Goal: Task Accomplishment & Management: Complete application form

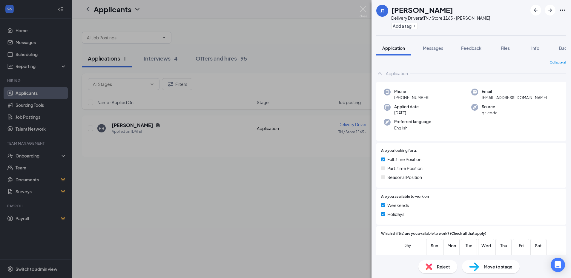
click at [208, 60] on div "[PERSON_NAME] [PERSON_NAME] Delivery Driver at [GEOGRAPHIC_DATA] / Store 1165 -…" at bounding box center [285, 139] width 571 height 278
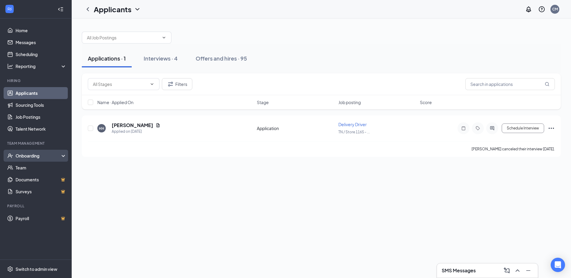
click at [39, 156] on div "Onboarding" at bounding box center [39, 156] width 46 height 6
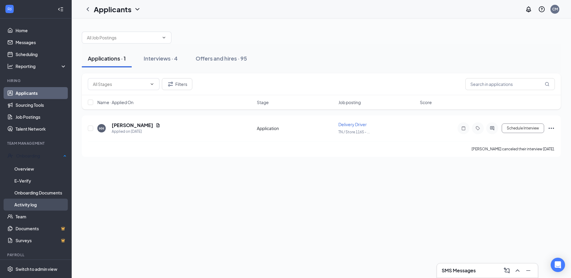
click at [33, 201] on link "Activity log" at bounding box center [40, 205] width 52 height 12
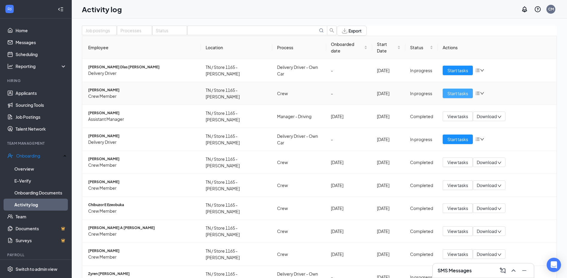
click at [458, 97] on span "Start tasks" at bounding box center [457, 93] width 21 height 7
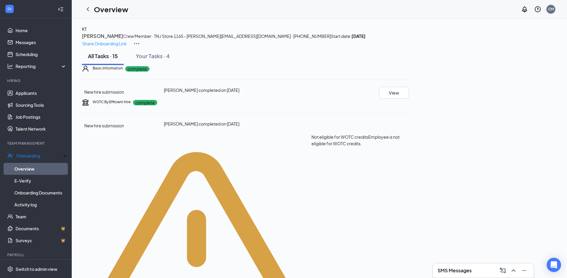
scroll to position [30, 0]
click at [409, 99] on button "View" at bounding box center [394, 93] width 30 height 12
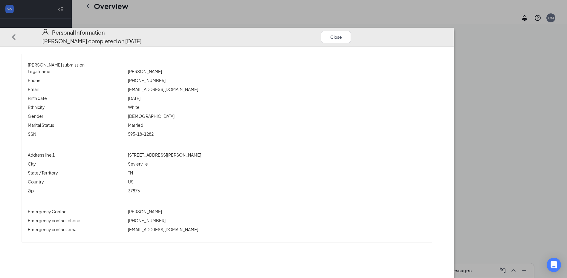
scroll to position [60, 0]
click at [351, 31] on button "Close" at bounding box center [336, 37] width 30 height 12
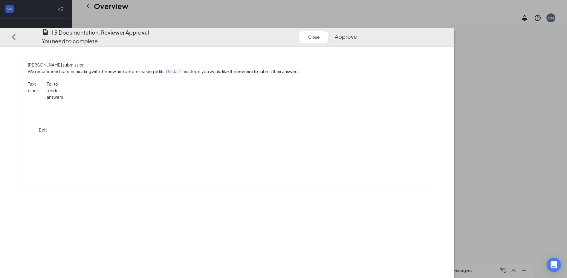
click at [357, 33] on button "Approve" at bounding box center [345, 37] width 22 height 8
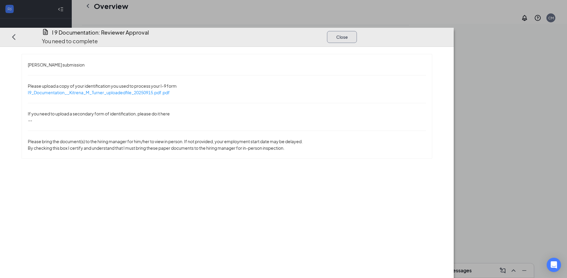
click at [357, 31] on button "Close" at bounding box center [342, 37] width 30 height 12
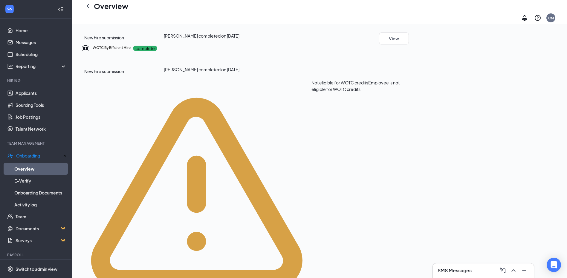
scroll to position [119, 0]
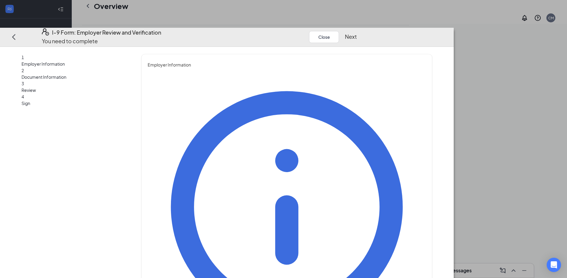
type input "[PERSON_NAME]"
type input "oday"
type input "Agm"
type input "[EMAIL_ADDRESS][DOMAIN_NAME]"
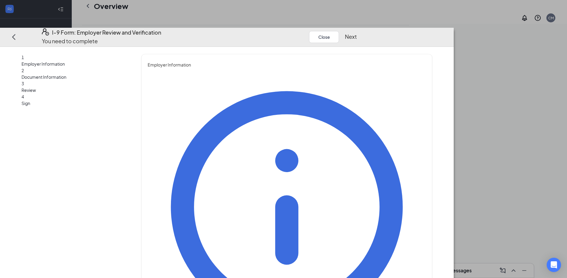
type input "8654555459"
click at [357, 33] on button "Next" at bounding box center [351, 37] width 12 height 8
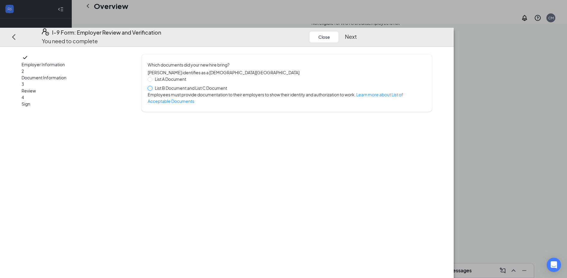
click at [152, 86] on input "List B Document and List C Document" at bounding box center [150, 88] width 4 height 4
radio input "true"
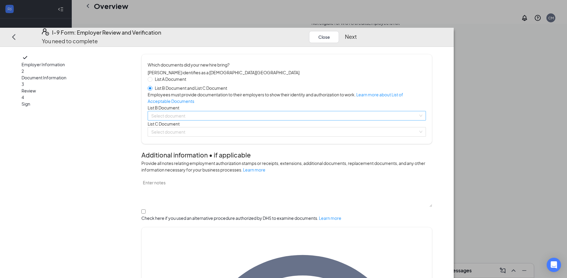
click at [208, 120] on input "search" at bounding box center [284, 115] width 267 height 9
click at [339, 31] on button "Close" at bounding box center [324, 37] width 30 height 12
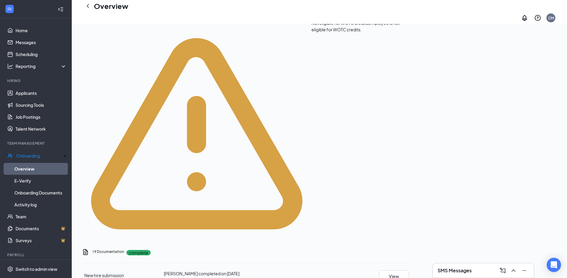
scroll to position [0, 0]
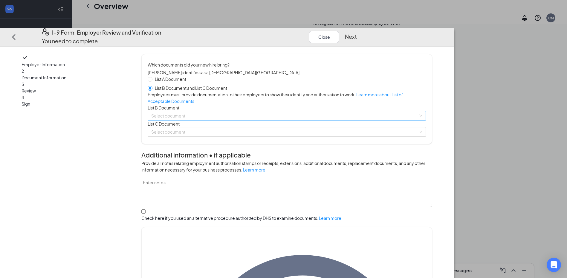
click at [214, 120] on input "search" at bounding box center [284, 115] width 267 height 9
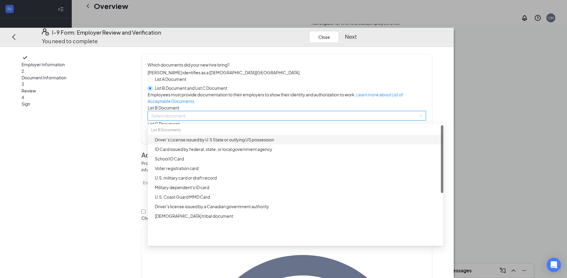
click at [237, 143] on div "Driver’s License issued by U.S State or outlying US possession" at bounding box center [297, 139] width 285 height 7
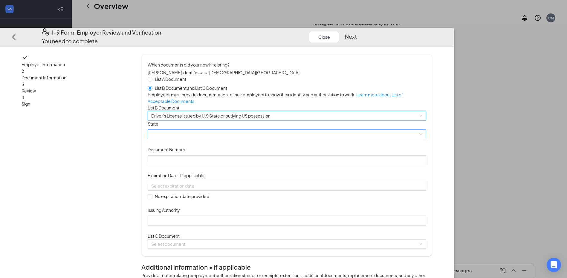
click at [237, 139] on span at bounding box center [286, 134] width 271 height 9
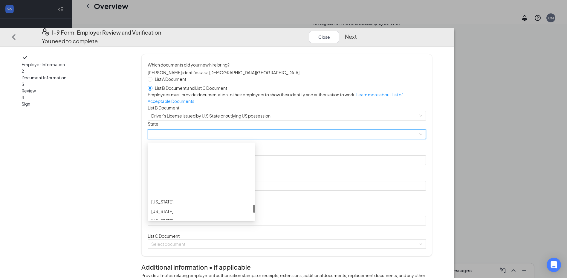
scroll to position [597, 0]
click at [220, 174] on div "[US_STATE]" at bounding box center [201, 171] width 100 height 7
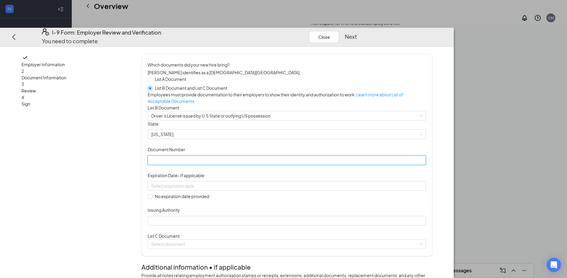
click at [220, 165] on input "Document Number" at bounding box center [287, 161] width 278 height 10
type input "158972136"
click at [216, 189] on input at bounding box center [286, 186] width 270 height 7
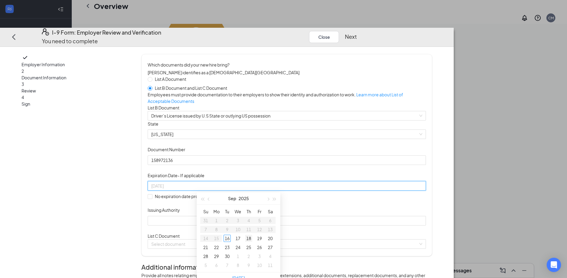
type input "[DATE]"
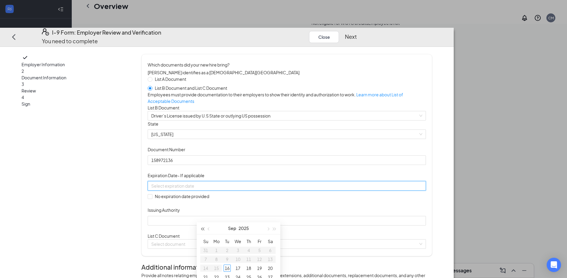
click at [202, 228] on span "button" at bounding box center [202, 229] width 3 height 3
click at [296, 189] on div at bounding box center [286, 186] width 271 height 7
type input "[DATE]"
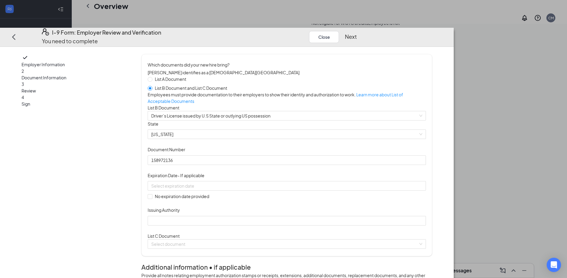
click at [304, 226] on div "Document Title Driver’s License issued by U.S State or outlying US possession S…" at bounding box center [287, 173] width 278 height 105
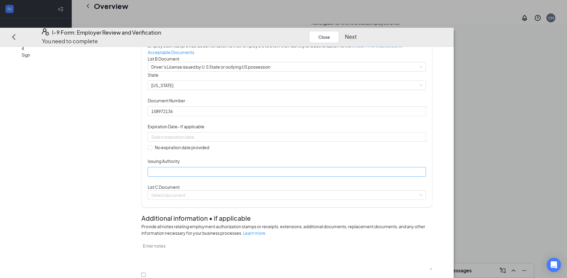
scroll to position [60, 0]
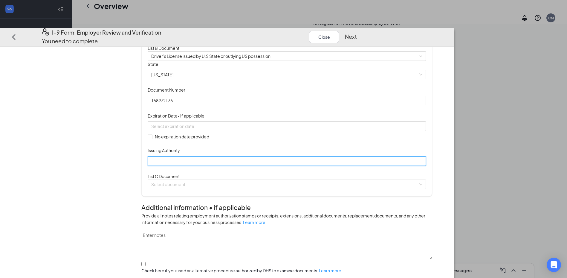
click at [211, 166] on input "Issuing Authority" at bounding box center [287, 161] width 278 height 10
type input "[US_STATE]"
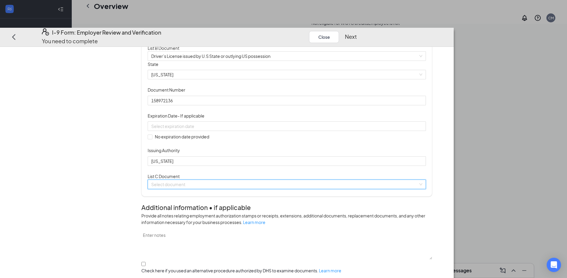
click at [220, 189] on input "search" at bounding box center [284, 184] width 267 height 9
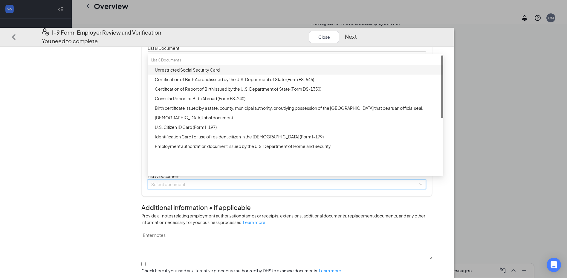
click at [220, 73] on div "Unrestricted Social Security Card" at bounding box center [297, 70] width 285 height 7
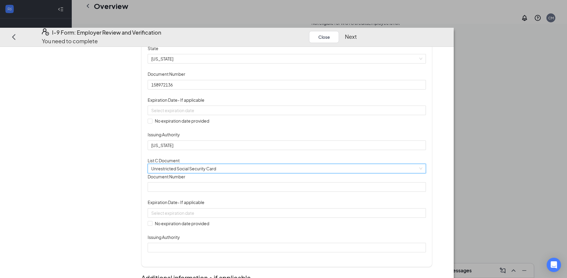
scroll to position [90, 0]
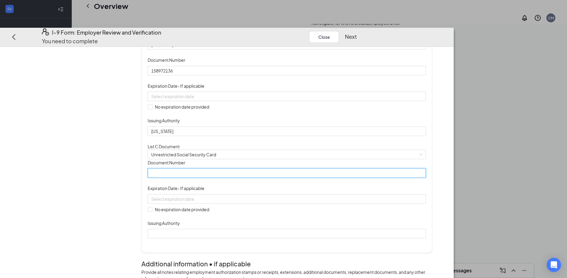
click at [220, 178] on input "Document Number" at bounding box center [287, 173] width 278 height 10
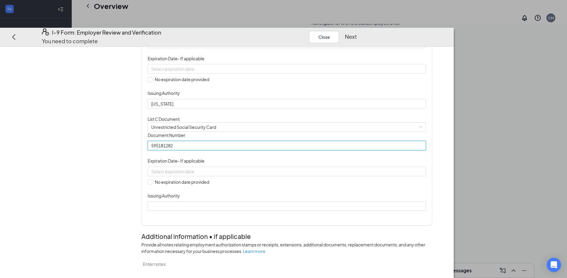
scroll to position [149, 0]
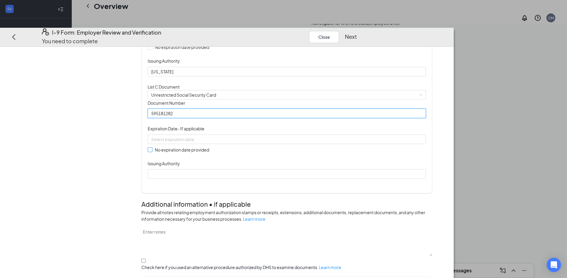
type input "595181282"
click at [202, 153] on span "No expiration date provided" at bounding box center [181, 150] width 59 height 7
click at [152, 152] on input "No expiration date provided" at bounding box center [150, 150] width 4 height 4
checkbox input "true"
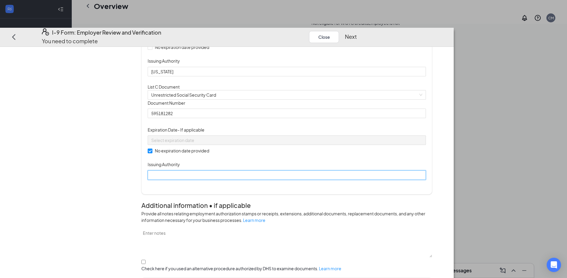
click at [208, 180] on input "Issuing Authority" at bounding box center [287, 176] width 278 height 10
type input "Social Security Administration"
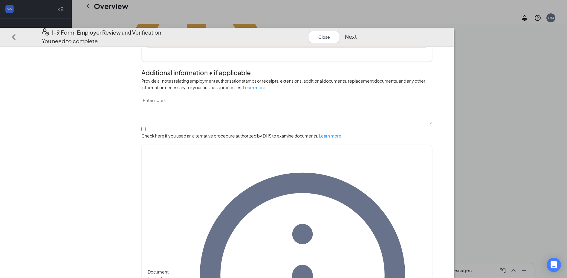
scroll to position [209, 0]
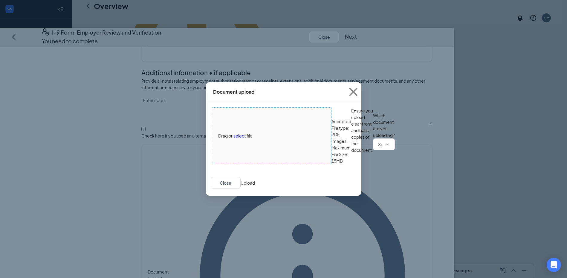
click at [241, 133] on span "select" at bounding box center [239, 136] width 12 height 7
click at [354, 88] on icon "Cross" at bounding box center [353, 92] width 16 height 16
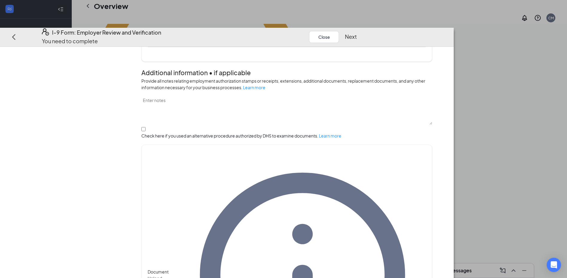
scroll to position [269, 0]
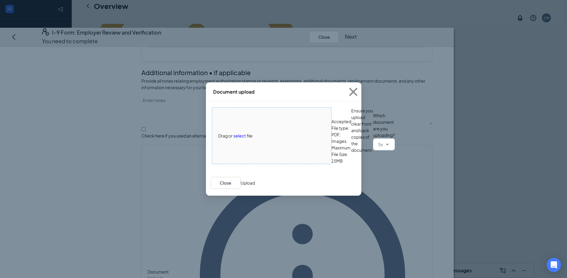
click at [240, 133] on span "select" at bounding box center [239, 136] width 12 height 7
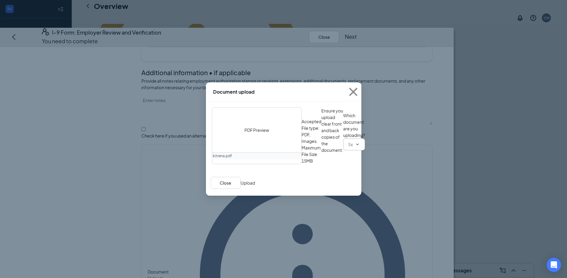
click at [355, 147] on icon "ChevronDown" at bounding box center [357, 144] width 5 height 5
click at [348, 148] on input "text" at bounding box center [350, 144] width 4 height 7
click at [250, 210] on div "Driver’s License issued by U.S State or outlying US possession" at bounding box center [276, 213] width 119 height 7
type input "Driver’s License issued by U.S State or outlying US possession"
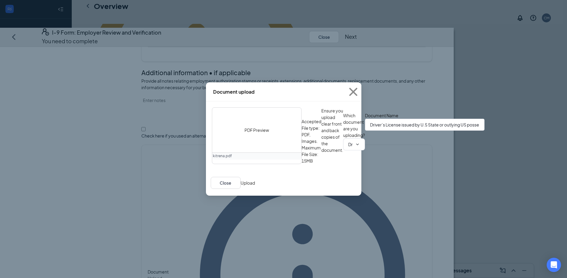
click at [255, 186] on button "Upload" at bounding box center [247, 183] width 14 height 7
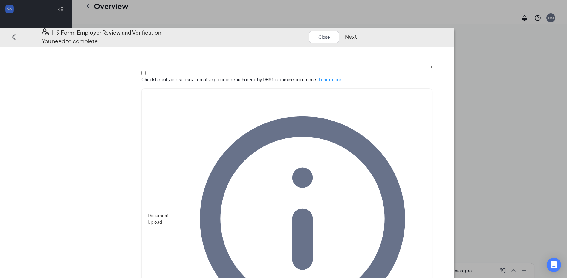
scroll to position [346, 0]
click at [357, 33] on button "Next" at bounding box center [351, 37] width 12 height 8
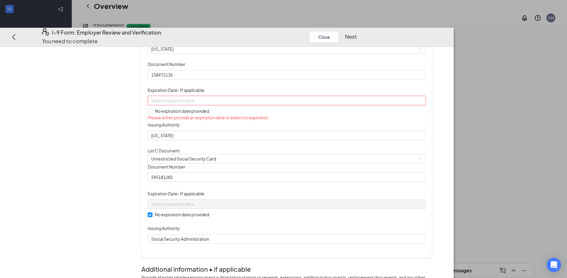
scroll to position [70, 0]
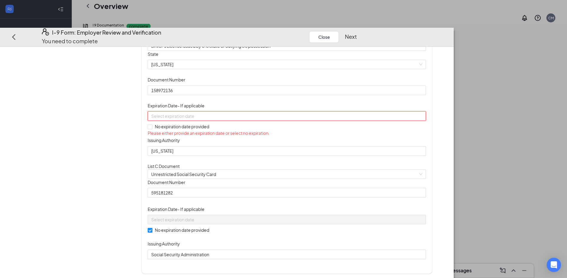
click at [218, 119] on input at bounding box center [286, 116] width 270 height 7
type input "[DATE]"
click at [268, 190] on div "13" at bounding box center [269, 189] width 7 height 7
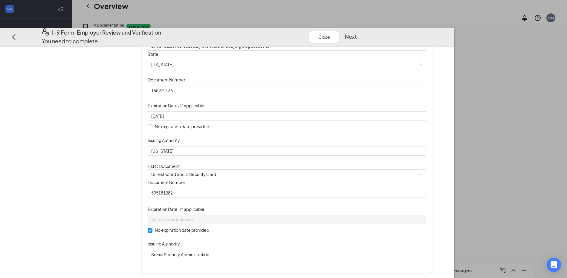
click at [357, 33] on button "Next" at bounding box center [351, 37] width 12 height 8
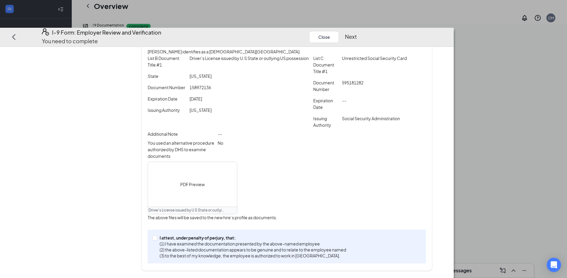
scroll to position [130, 0]
click at [157, 240] on span at bounding box center [154, 238] width 5 height 5
click at [157, 241] on span at bounding box center [154, 238] width 5 height 5
click at [156, 240] on input "I attest, under penalty of [PERSON_NAME], that: (1) I have examined the documen…" at bounding box center [154, 238] width 4 height 4
checkbox input "true"
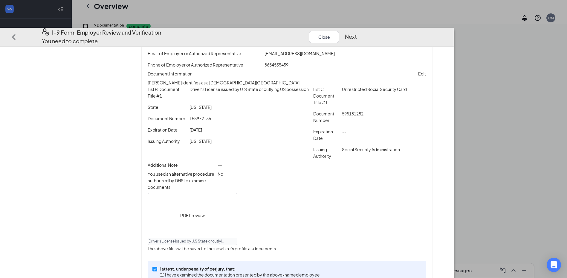
scroll to position [70, 0]
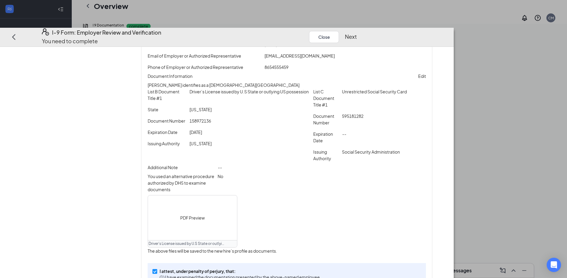
click at [357, 33] on button "Next" at bounding box center [351, 37] width 12 height 8
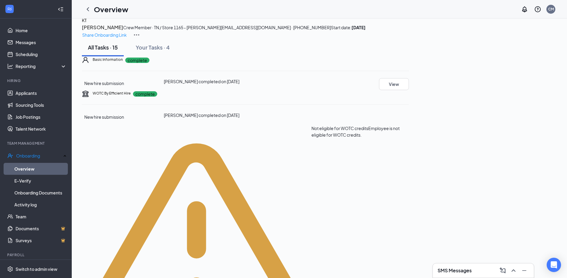
scroll to position [179, 0]
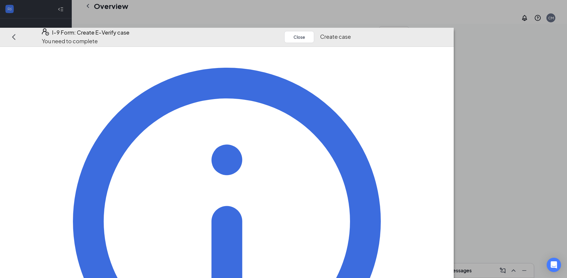
scroll to position [68, 0]
click at [351, 33] on button "Create case" at bounding box center [335, 37] width 31 height 8
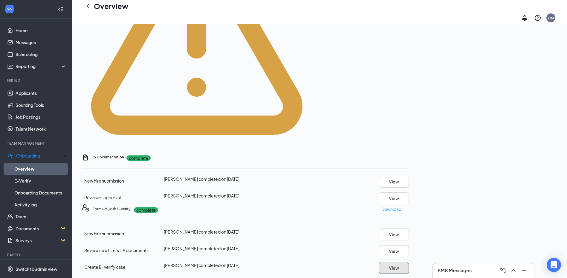
scroll to position [218, 0]
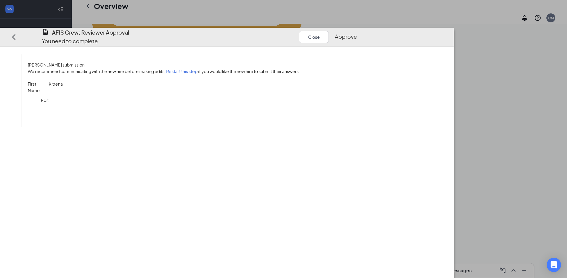
scroll to position [307, 0]
click at [357, 33] on button "Approve" at bounding box center [345, 37] width 22 height 8
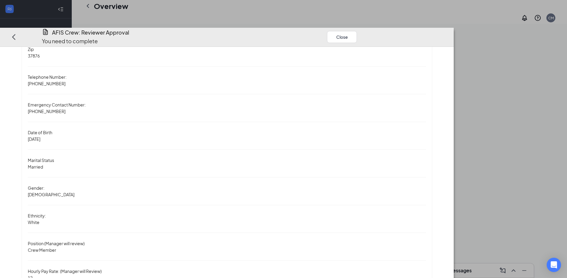
scroll to position [264, 0]
click at [357, 31] on button "Close" at bounding box center [342, 37] width 30 height 12
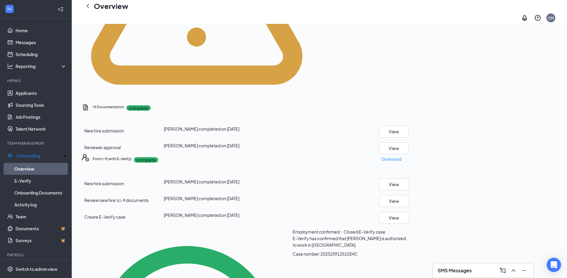
scroll to position [190, 0]
drag, startPoint x: 36, startPoint y: 205, endPoint x: 39, endPoint y: 202, distance: 3.6
click at [36, 205] on link "Activity log" at bounding box center [40, 205] width 52 height 12
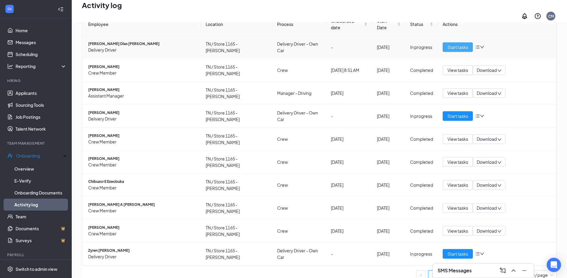
click at [458, 50] on span "Start tasks" at bounding box center [457, 47] width 21 height 7
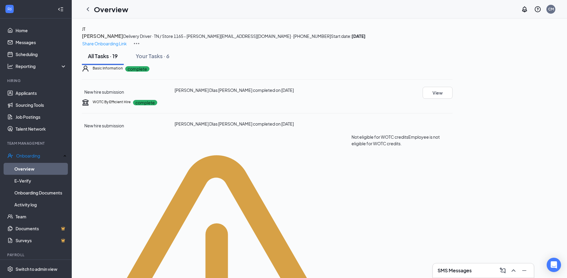
scroll to position [90, 0]
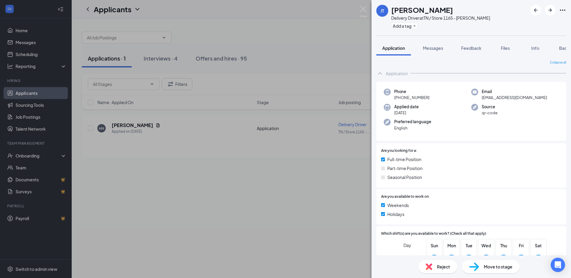
click at [208, 58] on div "[PERSON_NAME] [PERSON_NAME] Delivery Driver at [GEOGRAPHIC_DATA] / Store 1165 -…" at bounding box center [285, 139] width 571 height 278
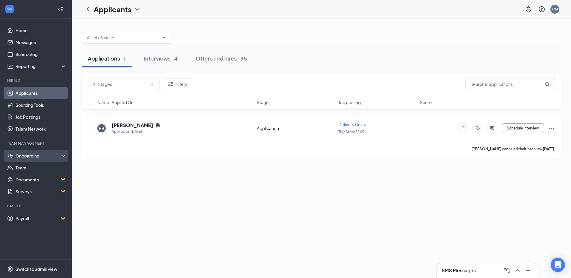
click at [62, 155] on div "Onboarding" at bounding box center [36, 156] width 72 height 12
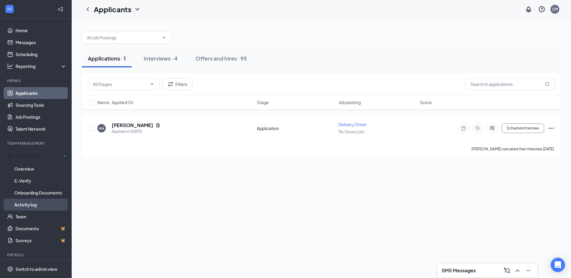
click at [32, 202] on link "Activity log" at bounding box center [40, 205] width 52 height 12
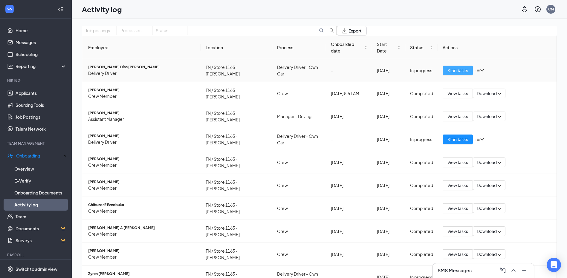
click at [448, 74] on span "Start tasks" at bounding box center [457, 70] width 21 height 7
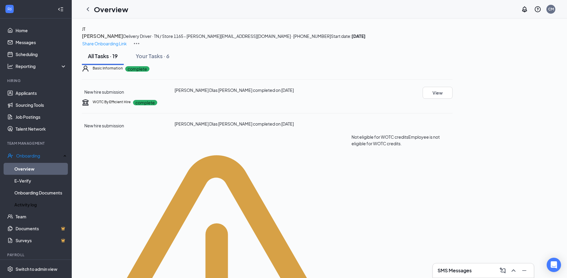
scroll to position [90, 0]
